Goal: Task Accomplishment & Management: Manage account settings

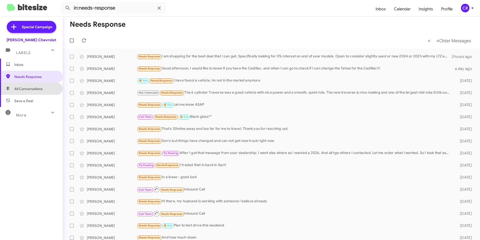
click at [34, 89] on span "All Conversations" at bounding box center [28, 88] width 28 height 5
type input "in:all-conversations"
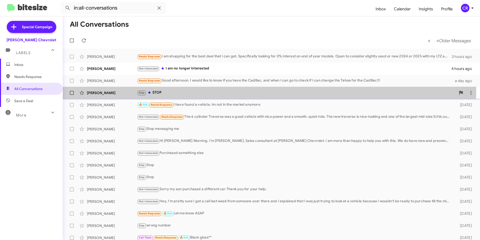
click at [179, 90] on div "Stop STOP" at bounding box center [296, 93] width 319 height 6
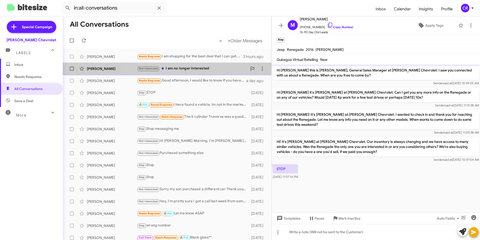
click at [172, 70] on div "Not-Interested I am no longer interested" at bounding box center [192, 69] width 110 height 6
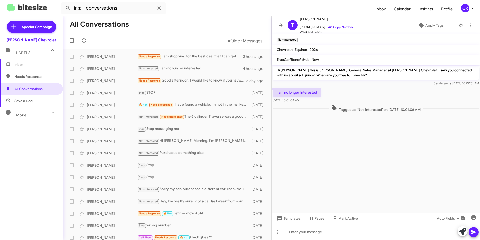
click at [38, 67] on span "Inbox" at bounding box center [35, 64] width 43 height 5
